Goal: Complete application form

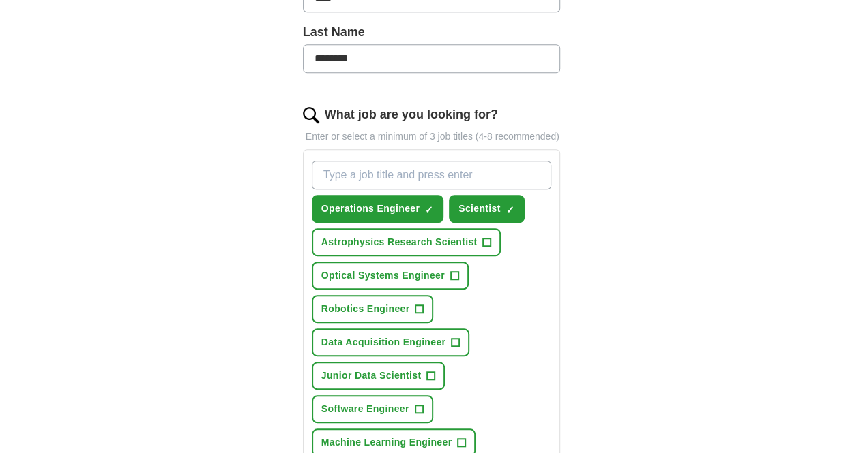
scroll to position [370, 0]
click at [483, 237] on span "+" at bounding box center [487, 242] width 8 height 11
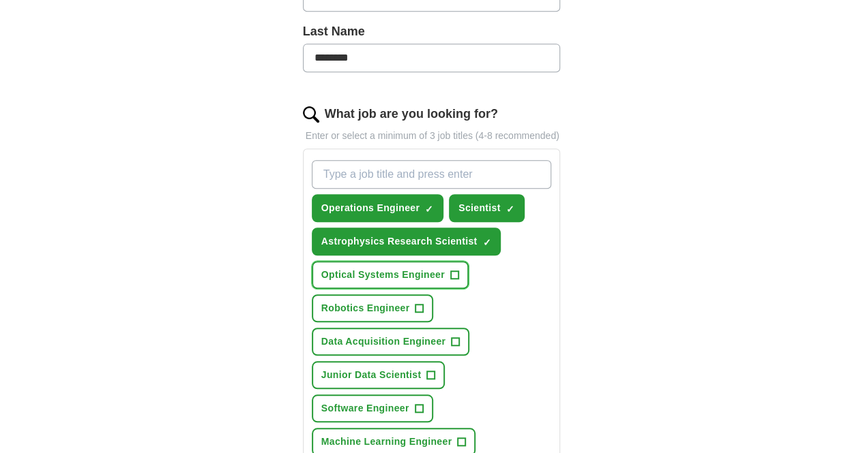
click at [450, 270] on span "+" at bounding box center [454, 275] width 8 height 11
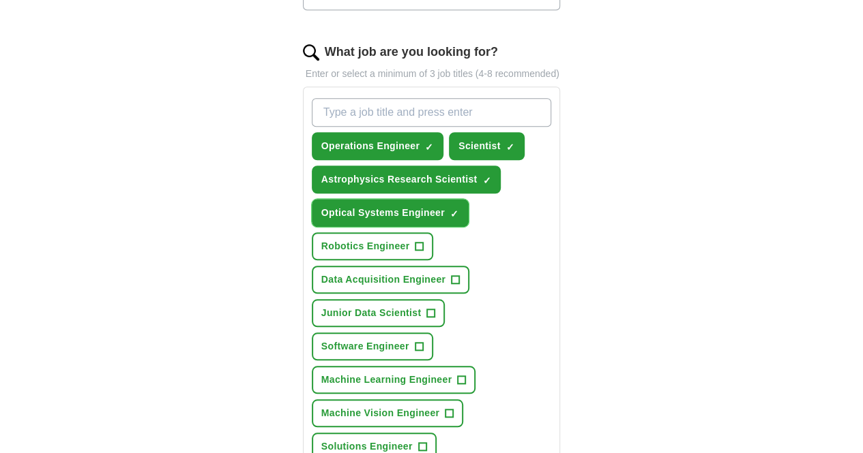
scroll to position [432, 0]
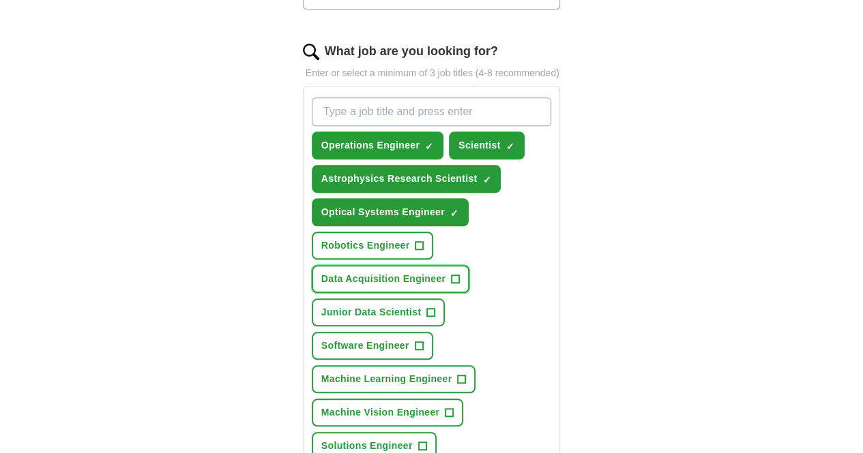
click at [451, 274] on span "+" at bounding box center [455, 279] width 8 height 11
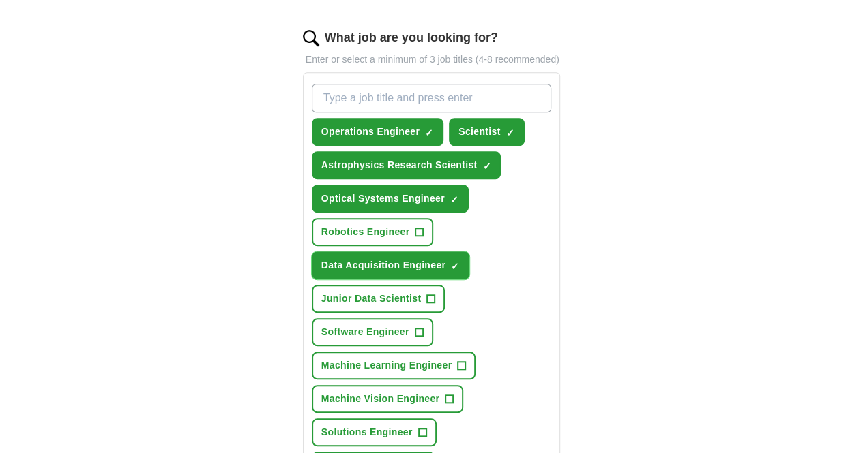
scroll to position [447, 0]
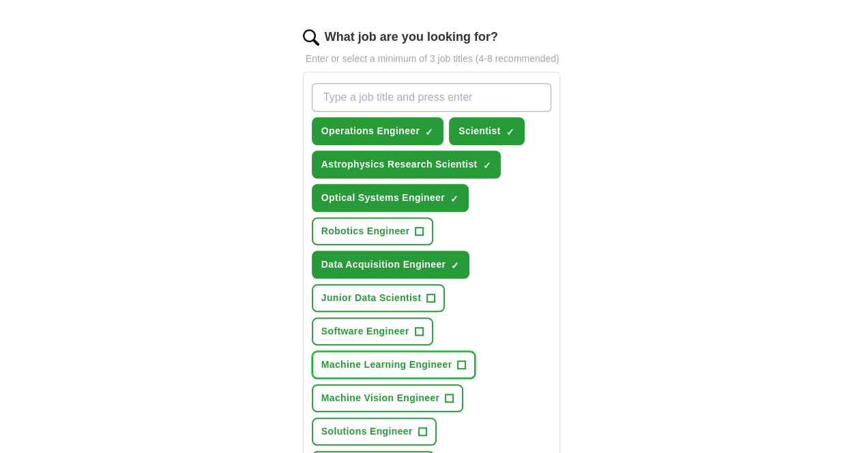
click at [452, 358] on span "Machine Learning Engineer" at bounding box center [386, 365] width 131 height 14
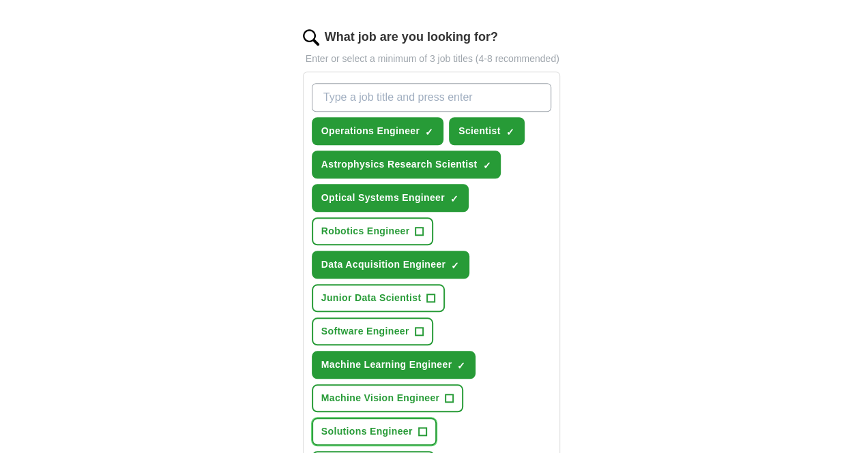
click at [436, 418] on button "Solutions Engineer +" at bounding box center [374, 432] width 125 height 28
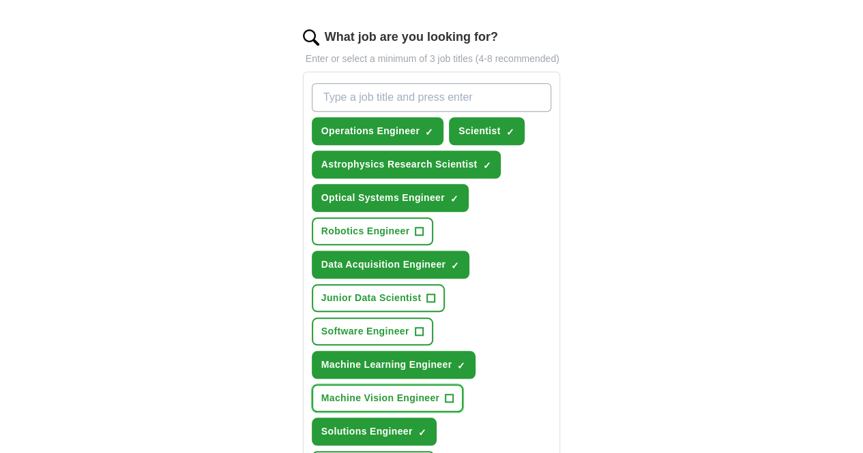
click at [404, 391] on span "Machine Vision Engineer" at bounding box center [380, 398] width 119 height 14
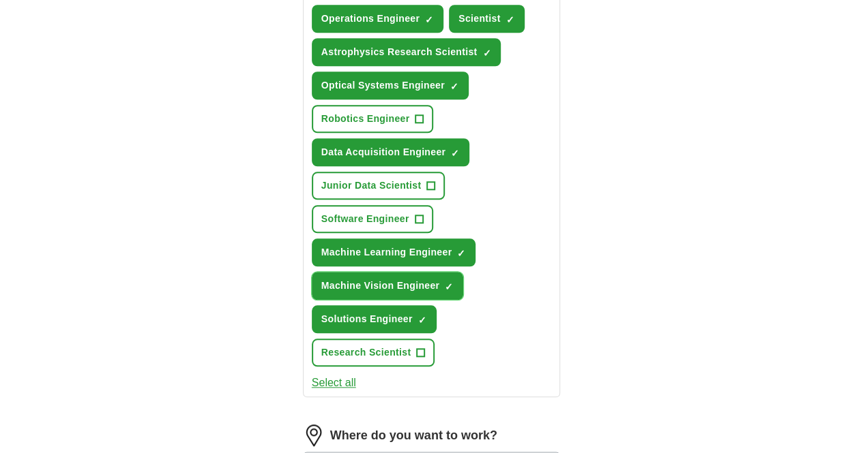
scroll to position [602, 0]
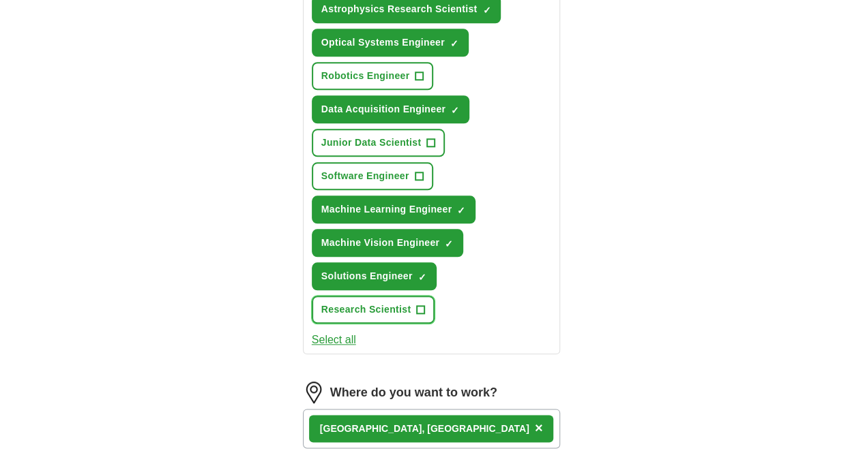
click at [342, 303] on span "Research Scientist" at bounding box center [366, 310] width 90 height 14
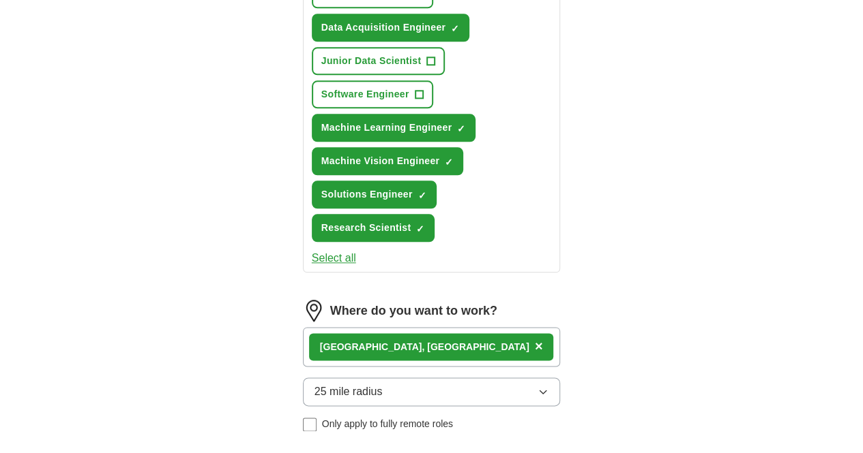
click at [391, 378] on button "25 mile radius" at bounding box center [432, 392] width 258 height 29
click at [367, 378] on button "10 mile radius" at bounding box center [432, 392] width 258 height 29
click at [348, 384] on span "10 mile radius" at bounding box center [348, 392] width 68 height 16
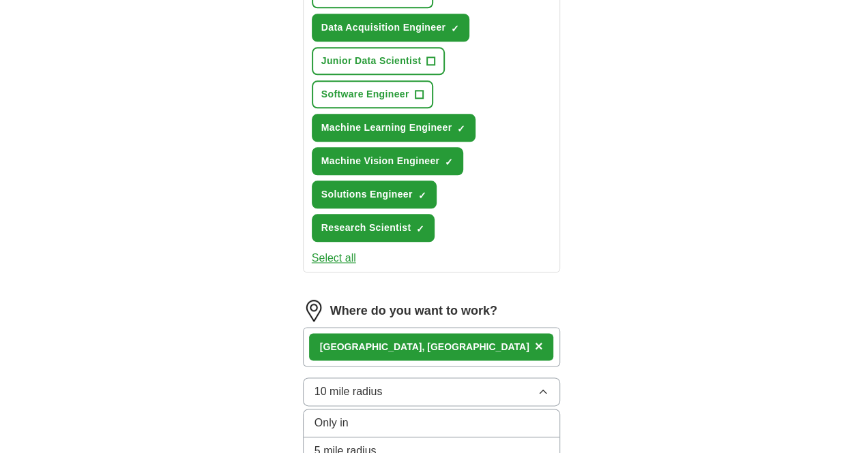
click at [336, 384] on span "10 mile radius" at bounding box center [348, 392] width 68 height 16
select select "**"
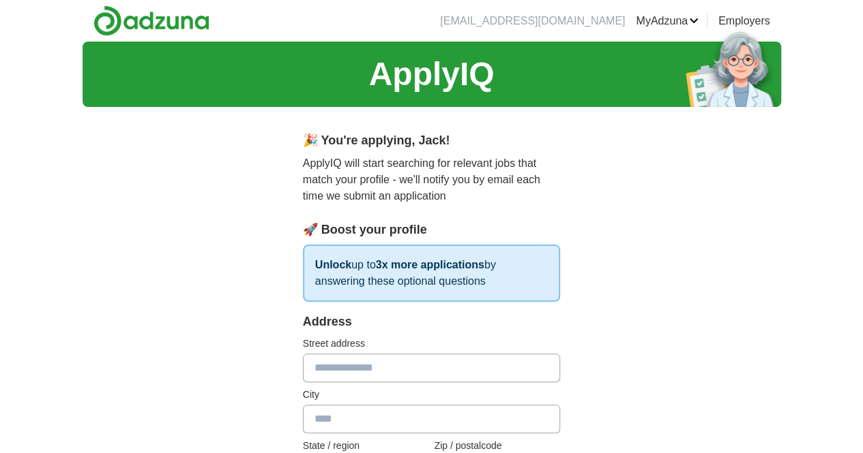
scroll to position [109, 0]
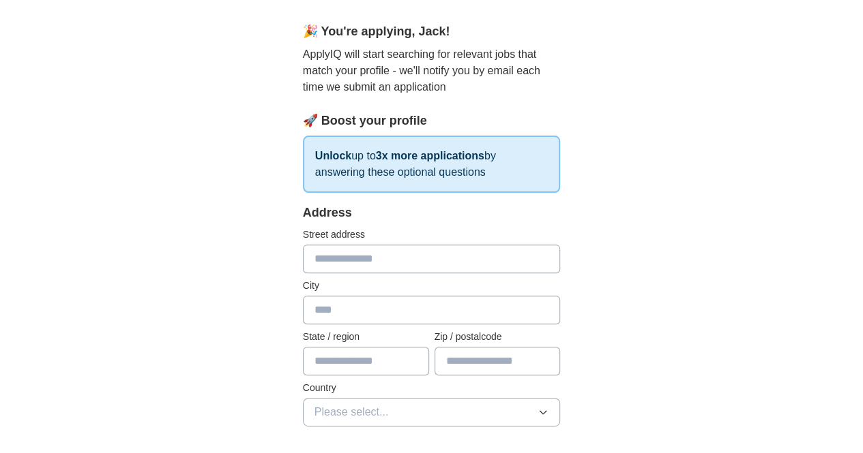
click at [368, 263] on input "text" at bounding box center [432, 259] width 258 height 29
type input "**********"
type input "*****"
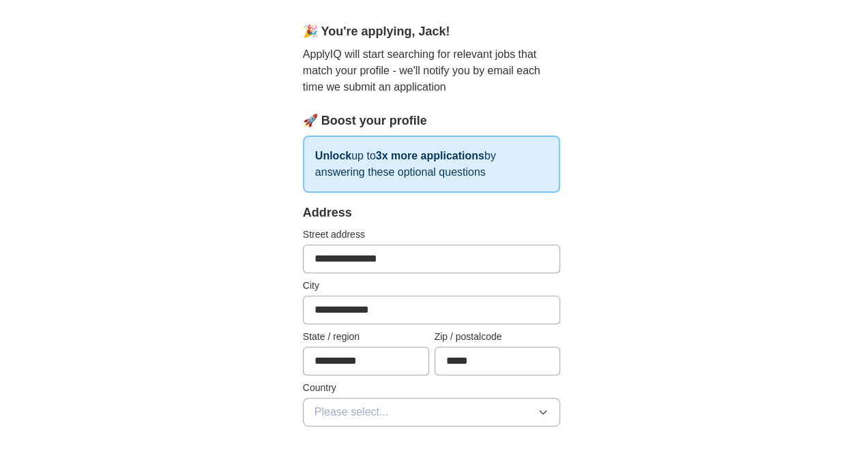
type input "**********"
click at [314, 410] on span "Please select..." at bounding box center [351, 412] width 74 height 16
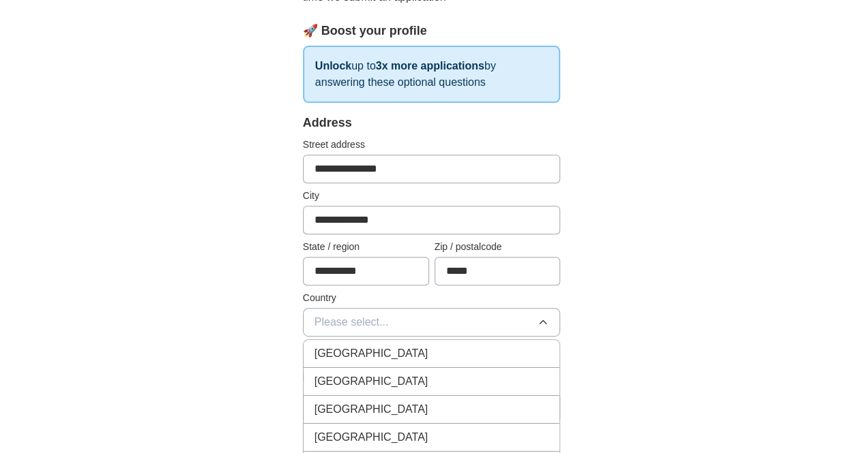
scroll to position [220, 0]
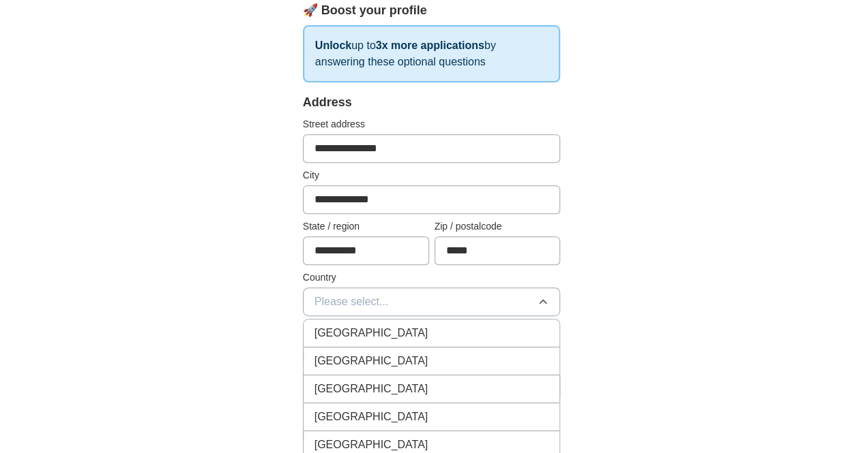
click at [321, 354] on span "[GEOGRAPHIC_DATA]" at bounding box center [371, 361] width 114 height 16
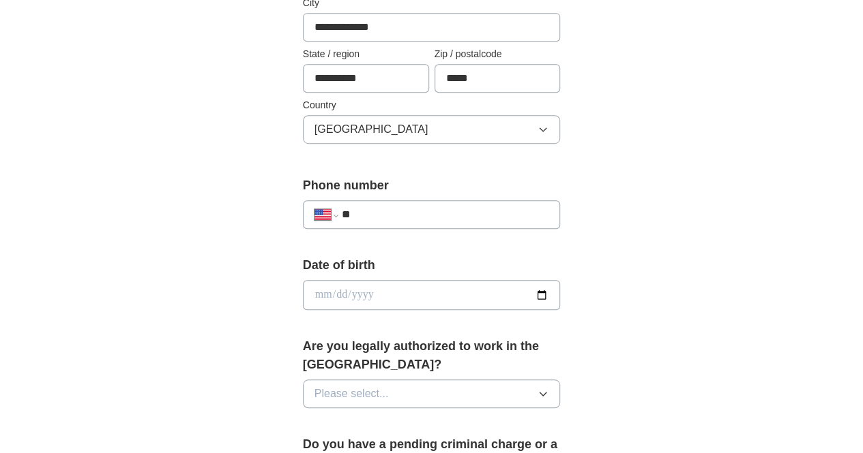
scroll to position [393, 0]
click at [371, 211] on input "**" at bounding box center [445, 214] width 207 height 16
type input "**********"
click at [303, 294] on input "date" at bounding box center [432, 295] width 258 height 30
type input "**********"
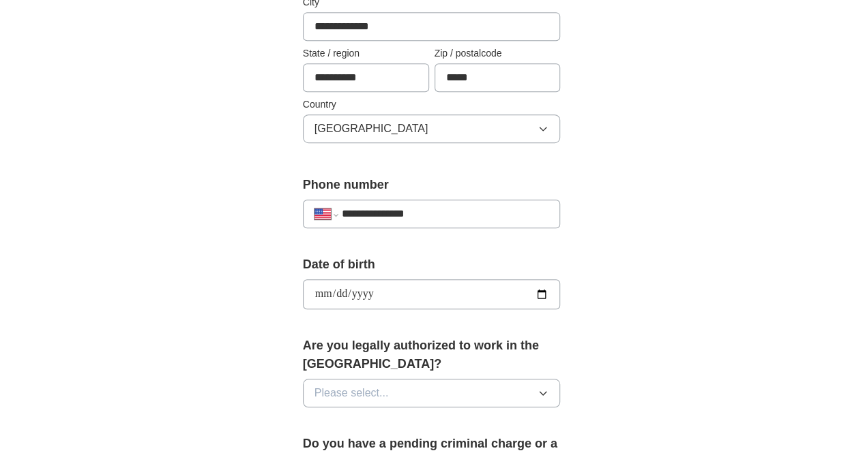
click at [323, 385] on span "Please select..." at bounding box center [351, 393] width 74 height 16
click at [314, 417] on div "Yes" at bounding box center [431, 425] width 235 height 16
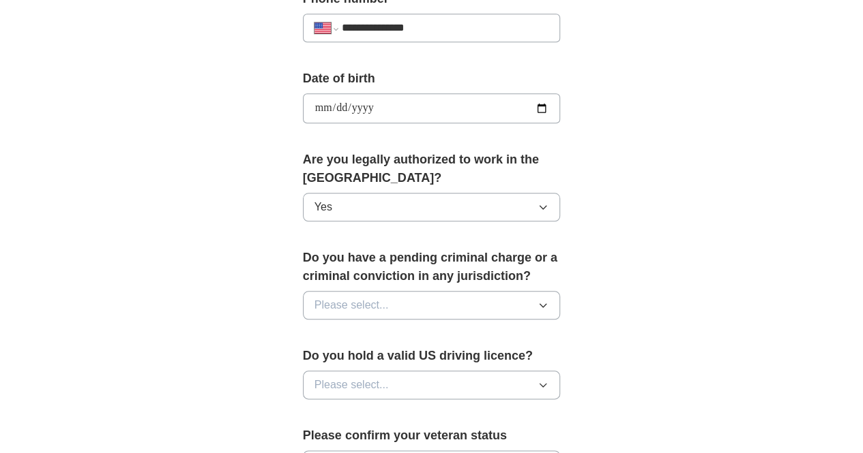
scroll to position [580, 0]
click at [321, 297] on span "Please select..." at bounding box center [351, 305] width 74 height 16
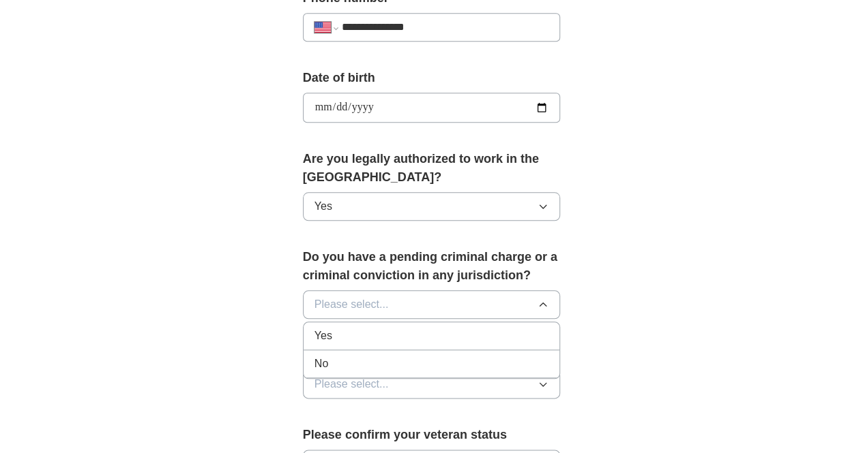
click at [314, 356] on div "No" at bounding box center [431, 364] width 235 height 16
click at [314, 376] on span "Please select..." at bounding box center [351, 384] width 74 height 16
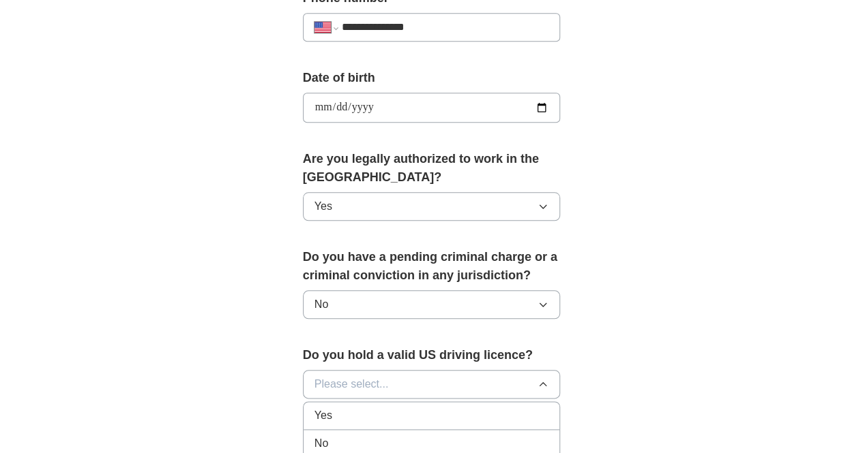
click at [314, 408] on span "Yes" at bounding box center [323, 416] width 18 height 16
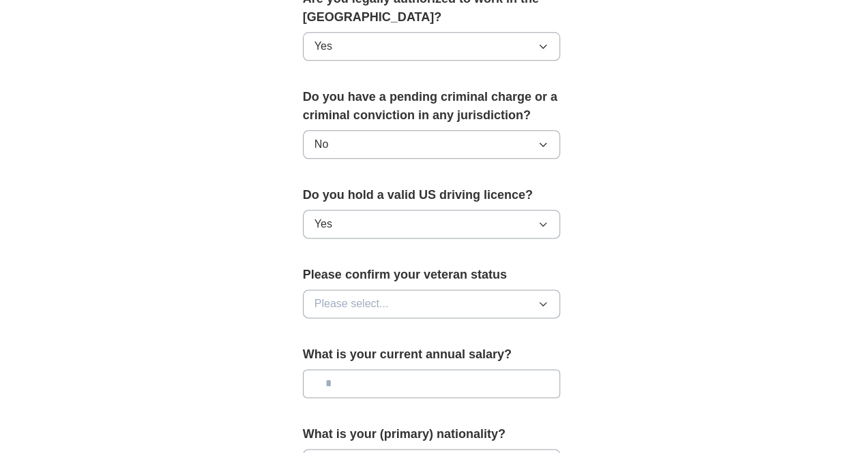
scroll to position [742, 0]
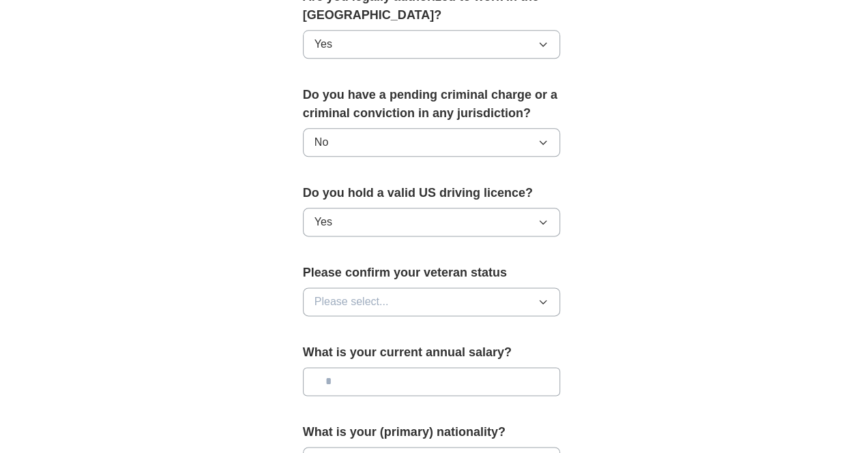
click at [306, 288] on button "Please select..." at bounding box center [432, 302] width 258 height 29
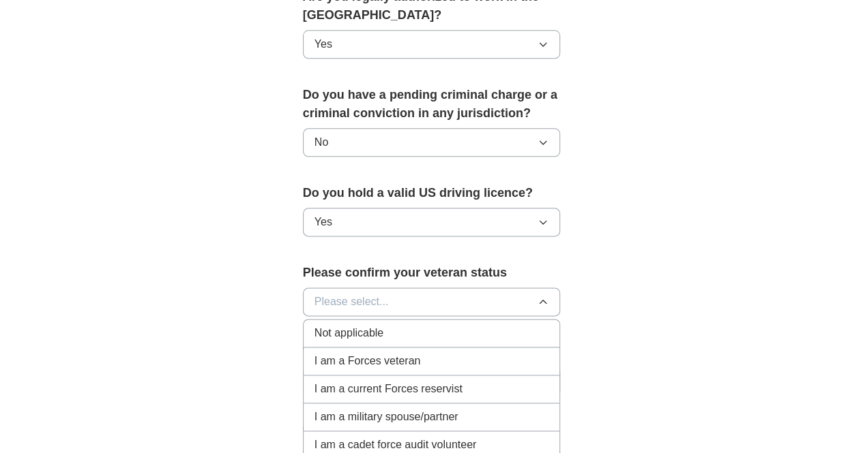
click at [336, 325] on span "Not applicable" at bounding box center [348, 333] width 69 height 16
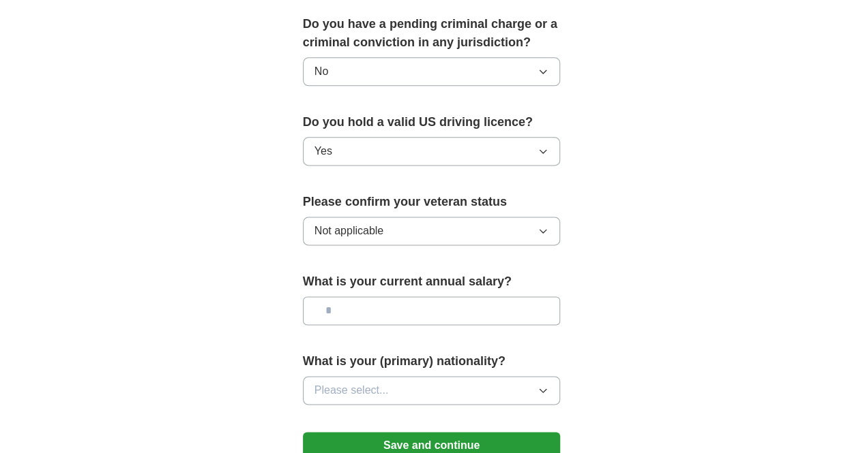
scroll to position [814, 0]
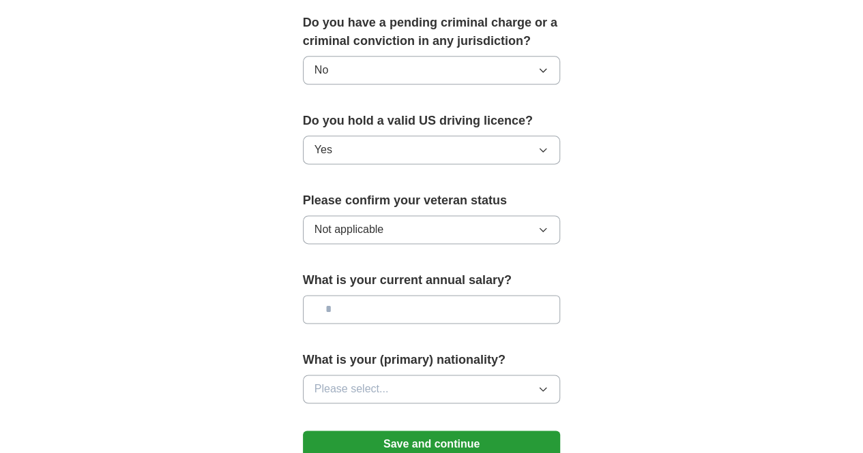
click at [341, 295] on input "text" at bounding box center [432, 309] width 258 height 29
type input "********"
click at [318, 381] on span "Please select..." at bounding box center [351, 389] width 74 height 16
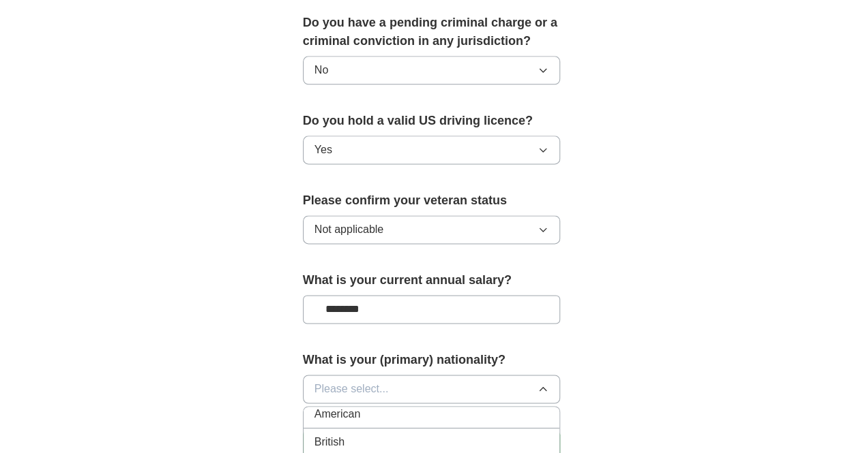
scroll to position [0, 0]
click at [315, 413] on span "American" at bounding box center [337, 421] width 46 height 16
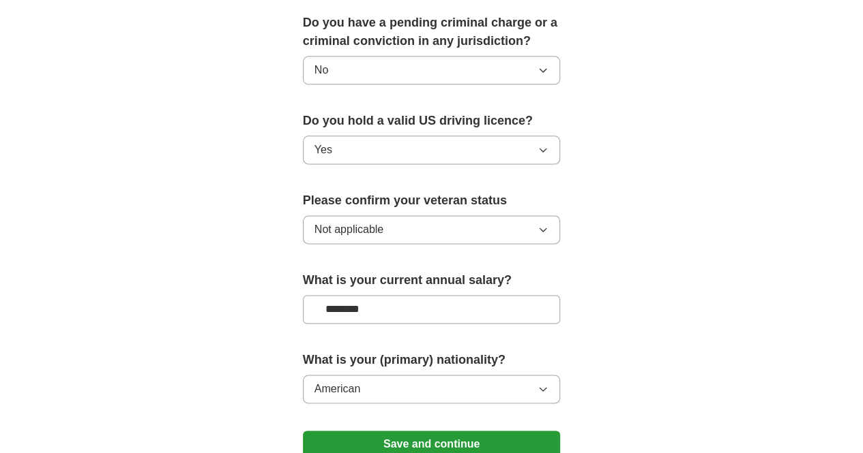
scroll to position [921, 0]
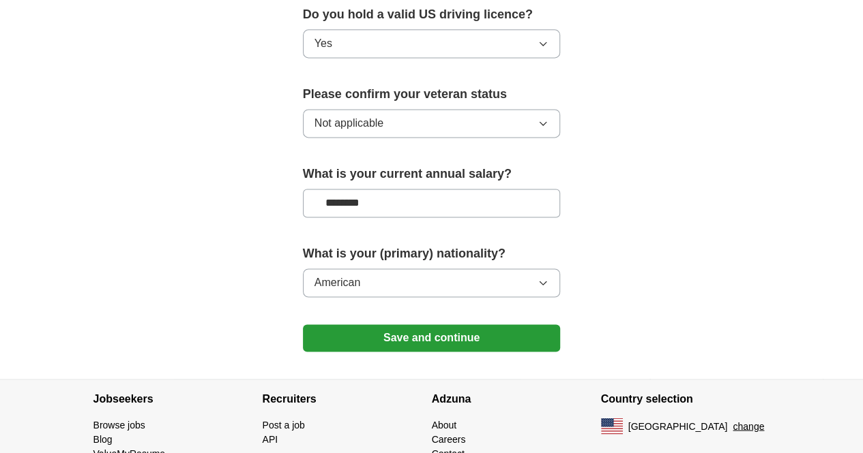
click at [318, 325] on button "Save and continue" at bounding box center [432, 338] width 258 height 27
